Goal: Task Accomplishment & Management: Manage account settings

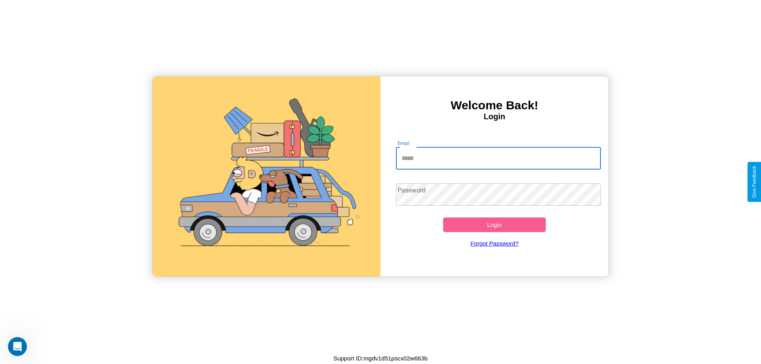
click at [498, 158] on input "Email" at bounding box center [498, 158] width 205 height 22
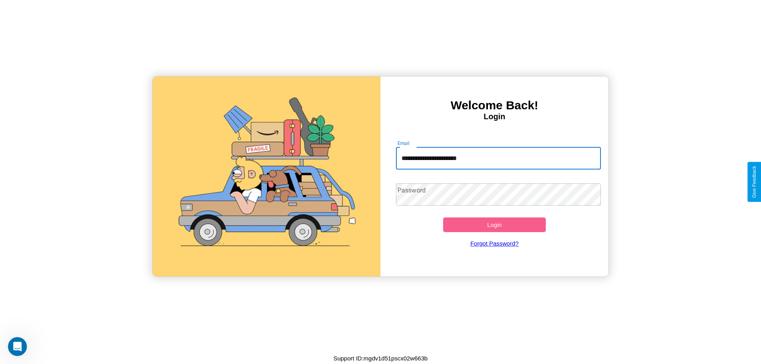
type input "**********"
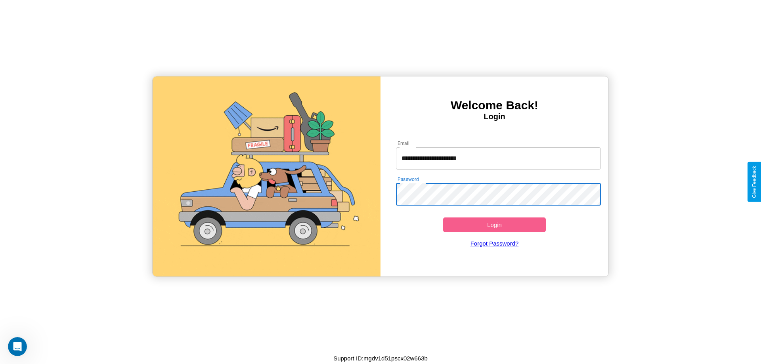
click at [494, 225] on button "Login" at bounding box center [494, 225] width 103 height 15
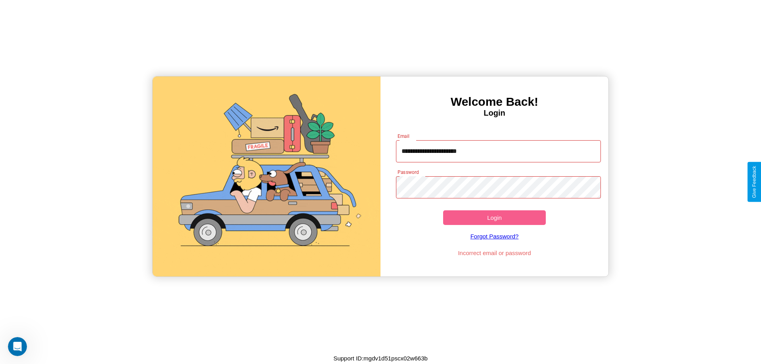
click at [494, 218] on button "Login" at bounding box center [494, 217] width 103 height 15
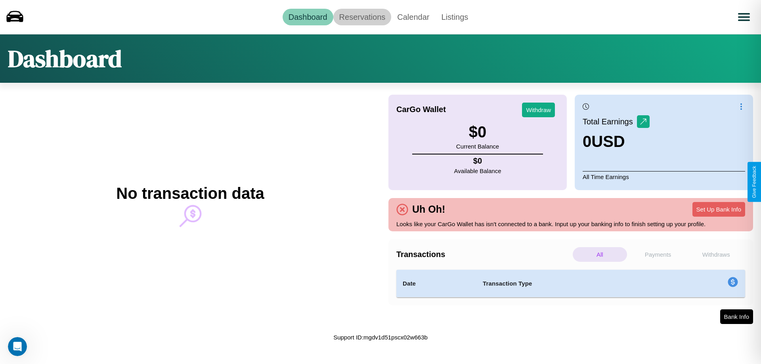
click at [362, 17] on link "Reservations" at bounding box center [362, 17] width 58 height 17
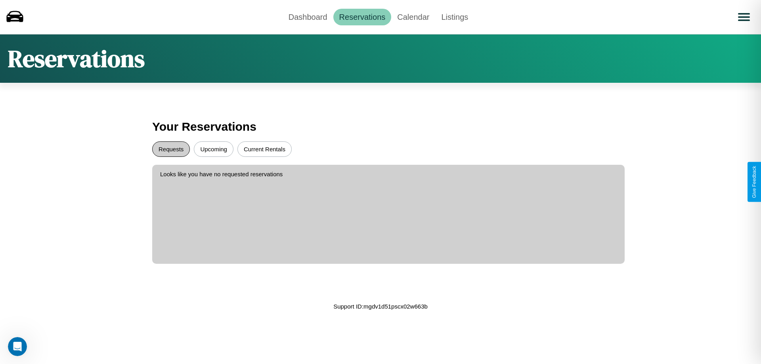
click at [171, 149] on button "Requests" at bounding box center [171, 148] width 38 height 15
click at [264, 149] on button "Current Rentals" at bounding box center [264, 148] width 54 height 15
